Goal: Task Accomplishment & Management: Complete application form

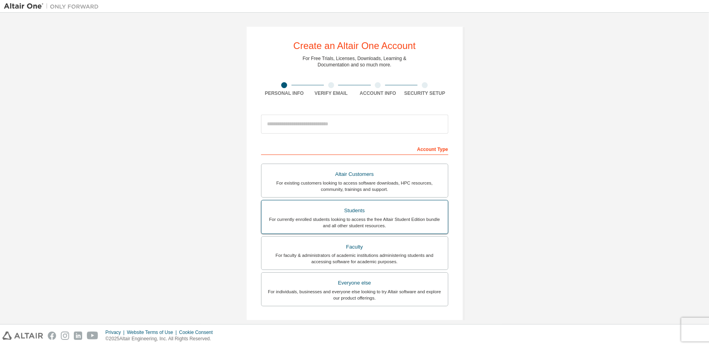
click at [379, 225] on div "For currently enrolled students looking to access the free Altair Student Editi…" at bounding box center [354, 222] width 177 height 13
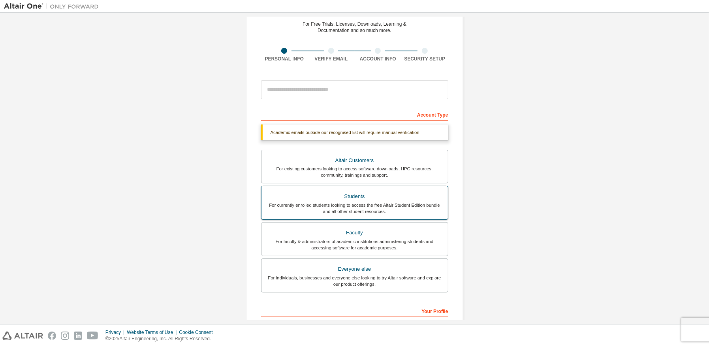
scroll to position [79, 0]
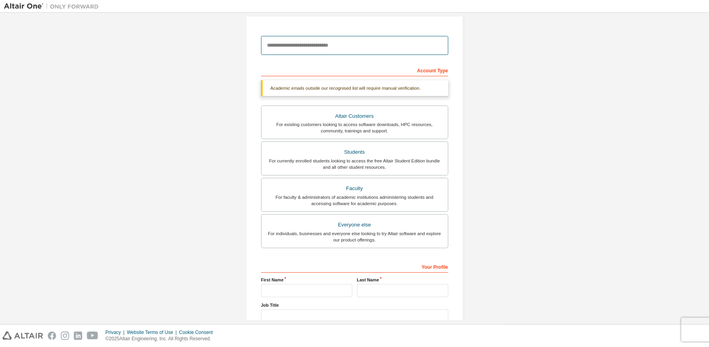
click at [323, 44] on input "email" at bounding box center [354, 45] width 187 height 19
type input "**********"
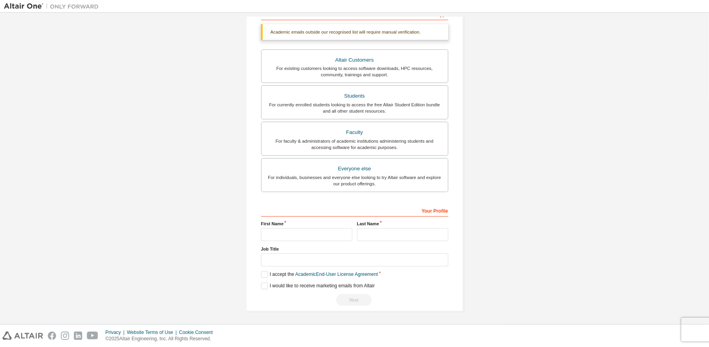
scroll to position [114, 0]
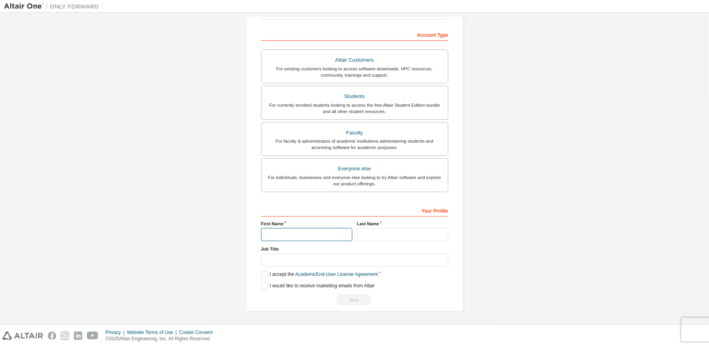
click at [313, 231] on input "text" at bounding box center [306, 234] width 91 height 13
type input "*********"
click at [398, 241] on div "Your Profile First Name ********* Last Name Job Title Please provide State/Prov…" at bounding box center [354, 255] width 187 height 102
click at [399, 235] on input "text" at bounding box center [402, 234] width 91 height 13
type input "********"
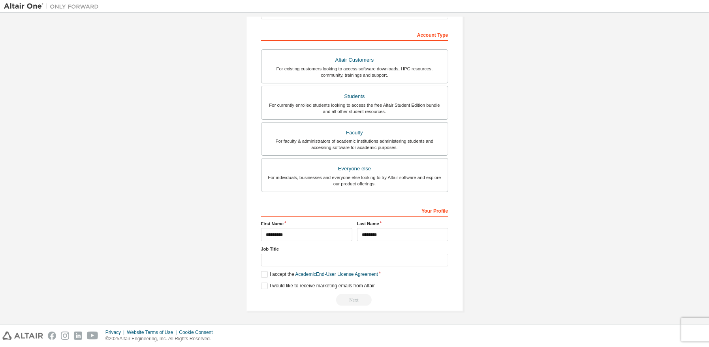
click at [307, 250] on label "Job Title" at bounding box center [354, 249] width 187 height 6
click at [298, 265] on input "text" at bounding box center [354, 260] width 187 height 13
type input "*"
click at [265, 265] on input "text" at bounding box center [354, 260] width 187 height 13
click at [262, 271] on label "I accept the Academic End-User License Agreement" at bounding box center [319, 274] width 117 height 7
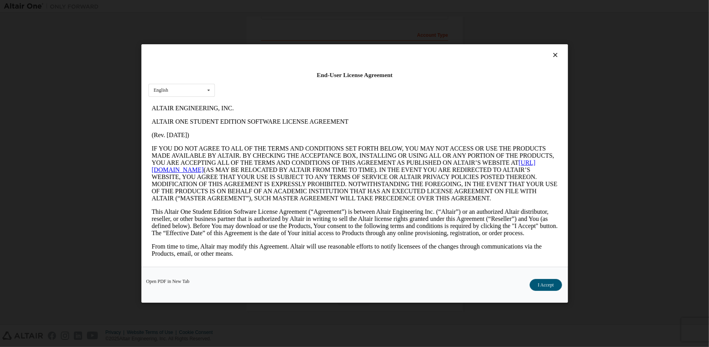
scroll to position [0, 0]
click at [552, 286] on button "I Accept" at bounding box center [545, 285] width 32 height 12
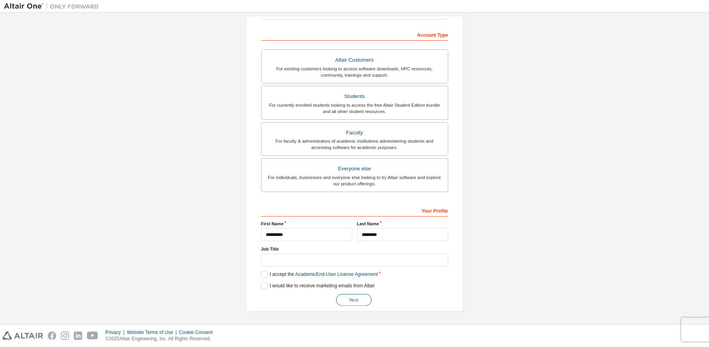
click at [359, 299] on button "Next" at bounding box center [354, 300] width 36 height 12
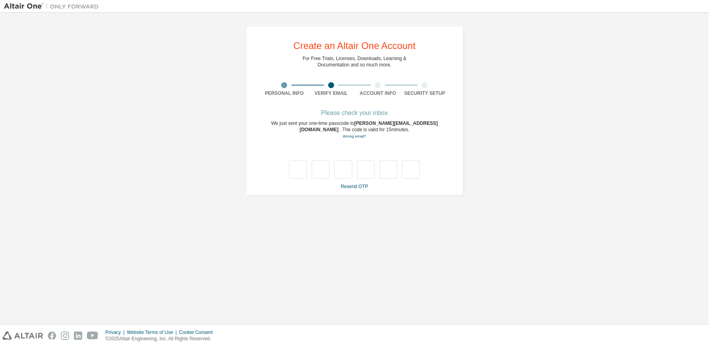
type input "*"
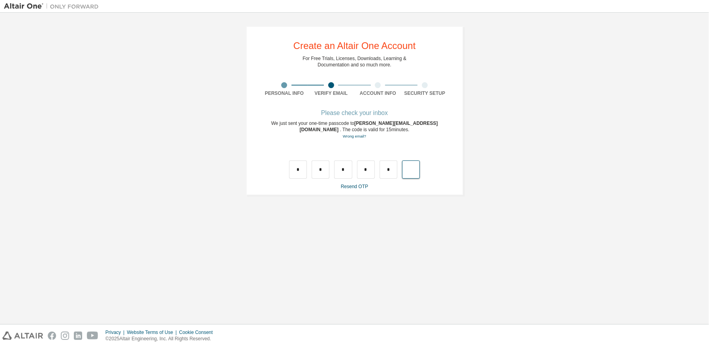
type input "*"
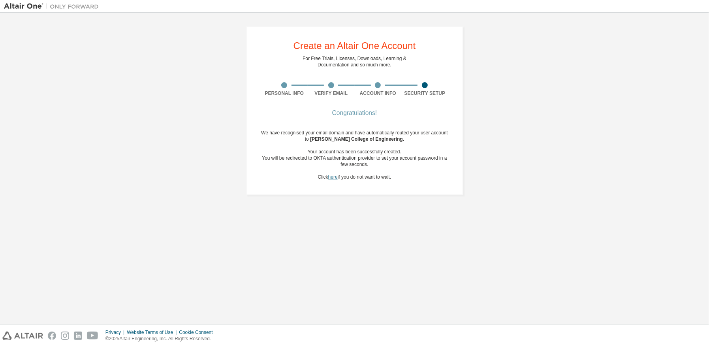
click at [334, 178] on link "here" at bounding box center [332, 177] width 9 height 6
